Goal: Check status: Check status

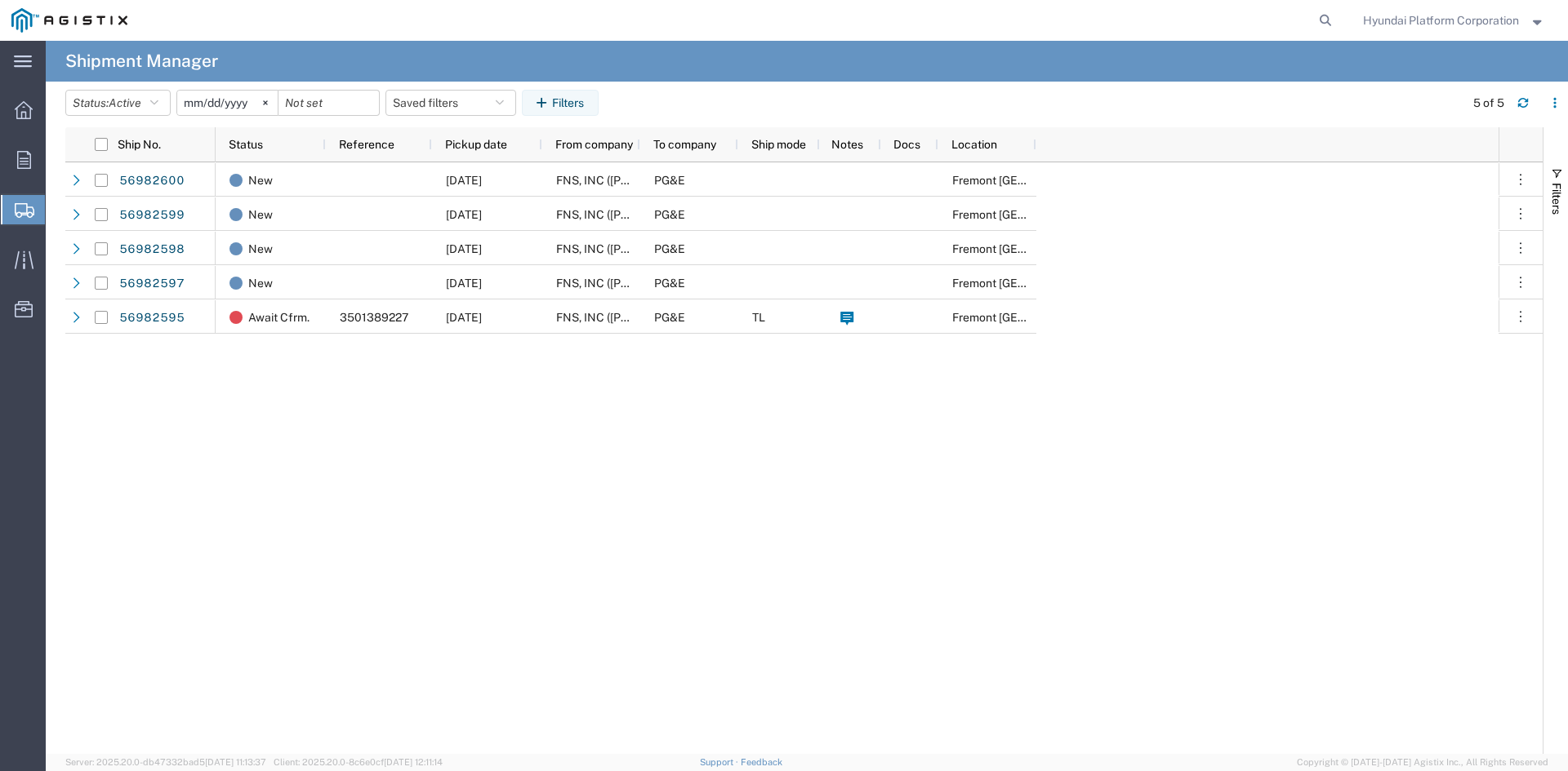
click at [653, 401] on div "New [DATE] FNS, INC ([PERSON_NAME])(C/O Hyundai Corporation) PG&E [GEOGRAPHIC_D…" at bounding box center [857, 457] width 1283 height 591
drag, startPoint x: 653, startPoint y: 401, endPoint x: 521, endPoint y: 418, distance: 133.1
click at [521, 418] on div "New [DATE] FNS, INC ([PERSON_NAME])(C/O Hyundai Corporation) PG&E [GEOGRAPHIC_D…" at bounding box center [857, 457] width 1283 height 591
drag, startPoint x: 521, startPoint y: 418, endPoint x: 412, endPoint y: 442, distance: 111.6
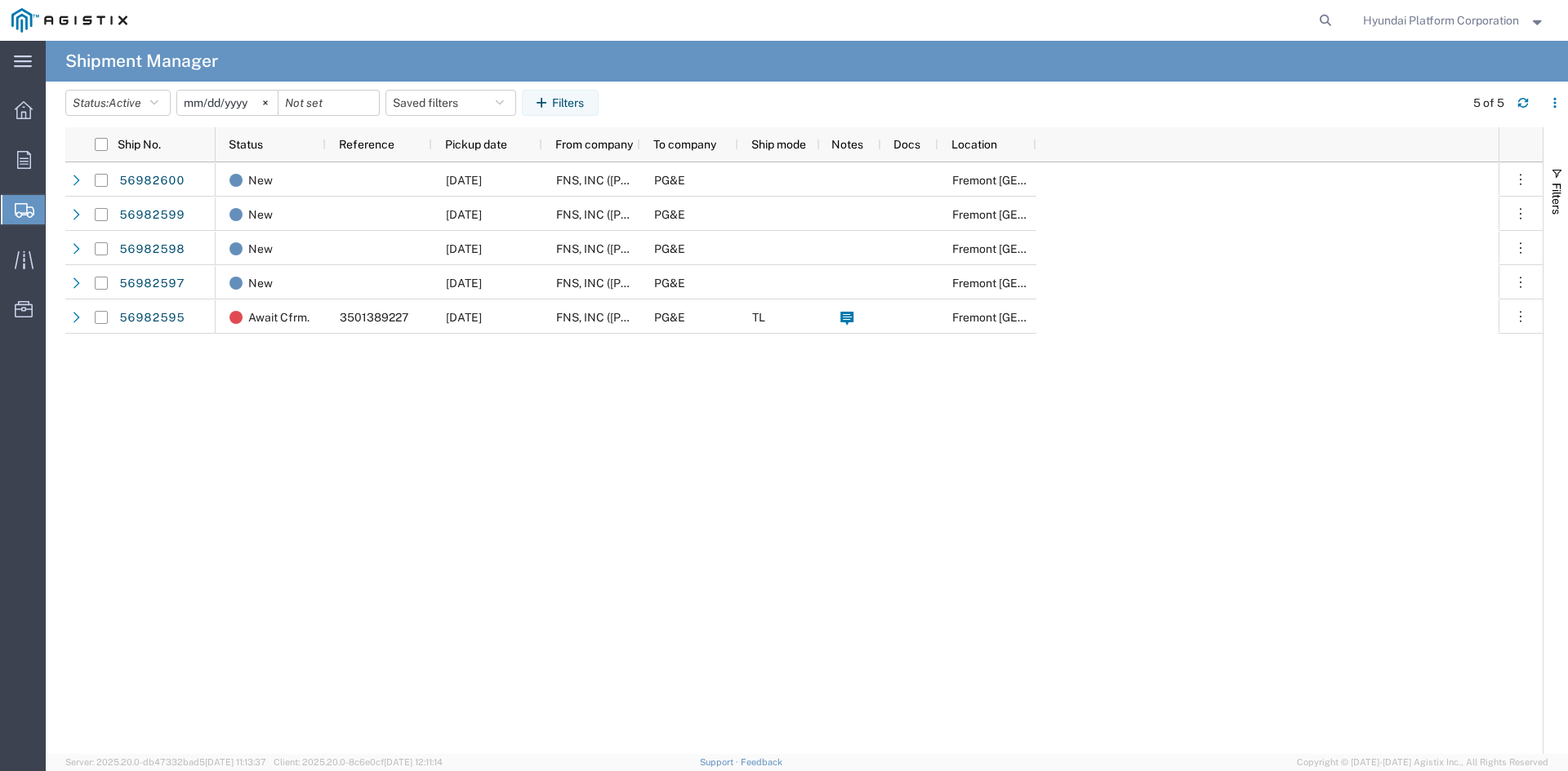
click at [415, 440] on div "New [DATE] FNS, INC ([PERSON_NAME])(C/O Hyundai Corporation) PG&E [GEOGRAPHIC_D…" at bounding box center [857, 457] width 1283 height 591
